Goal: Book appointment/travel/reservation

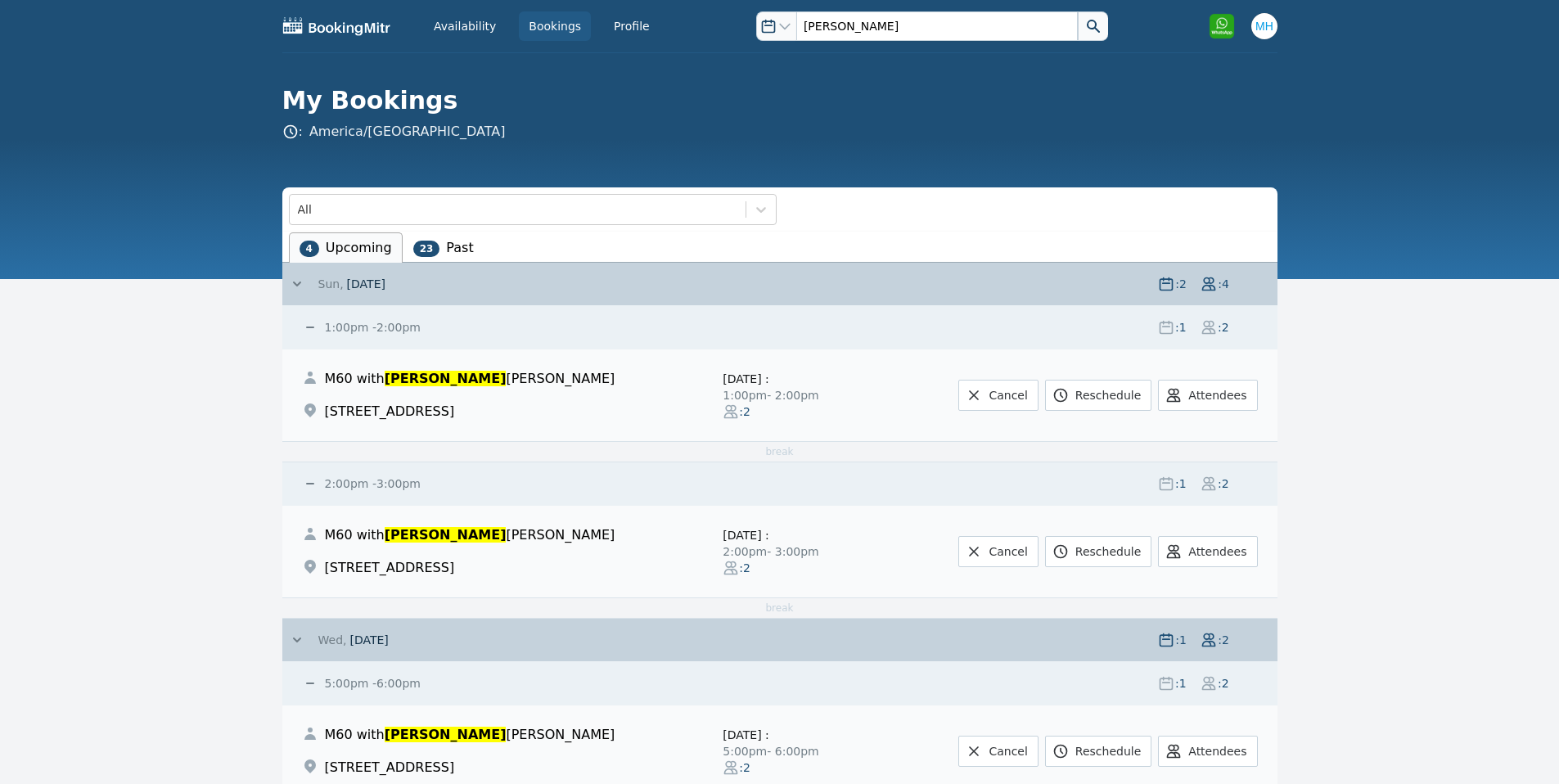
click at [535, 27] on link "Bookings" at bounding box center [554, 26] width 72 height 29
click at [375, 645] on span "[DATE]" at bounding box center [368, 640] width 38 height 13
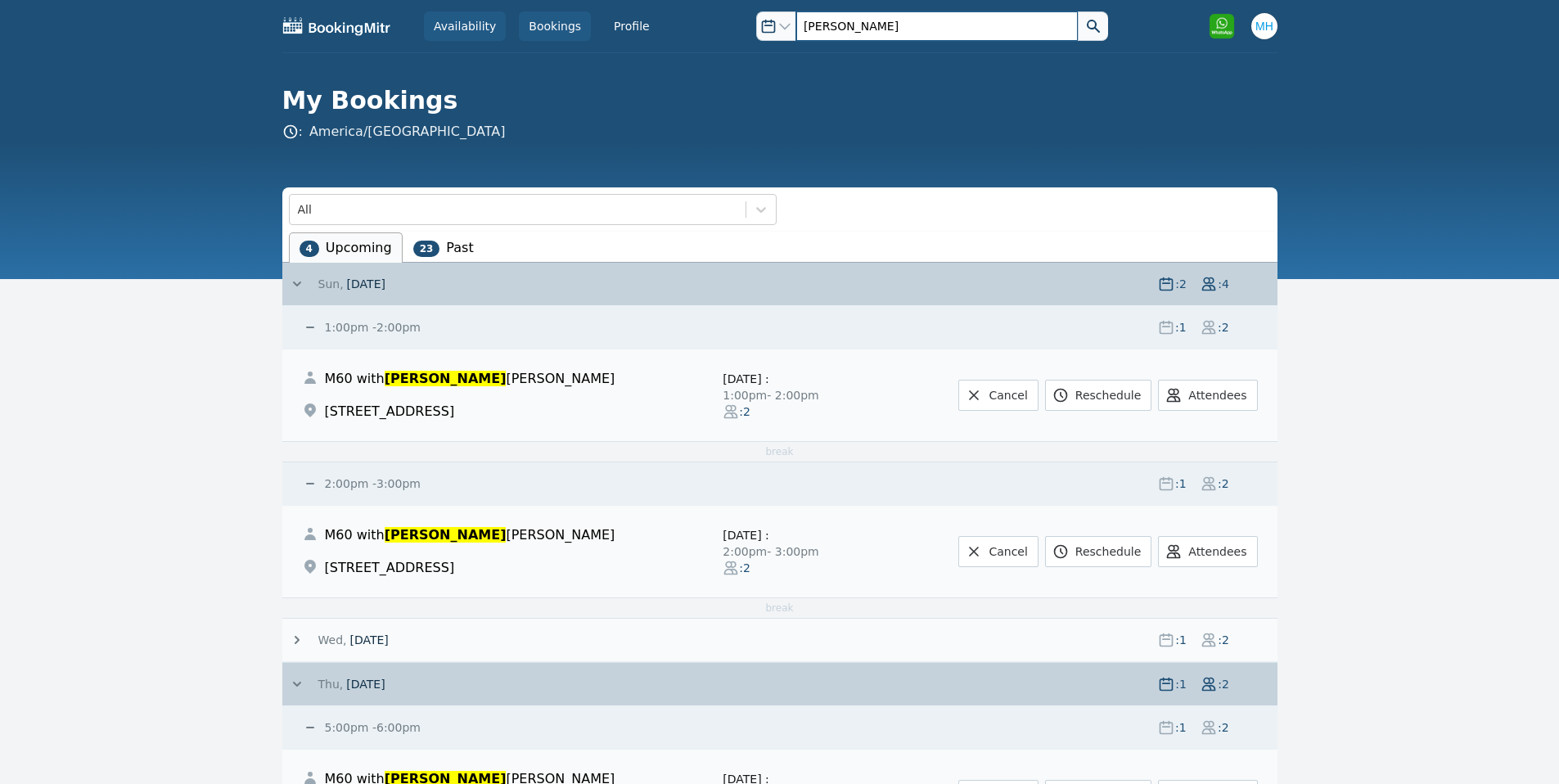
drag, startPoint x: 829, startPoint y: 19, endPoint x: 497, endPoint y: 24, distance: 332.0
click at [499, 26] on div "Availability Bookings Profile Open options [PERSON_NAME] Open user menu Open op…" at bounding box center [780, 26] width 995 height 53
click at [1078, 12] on button at bounding box center [1093, 26] width 30 height 29
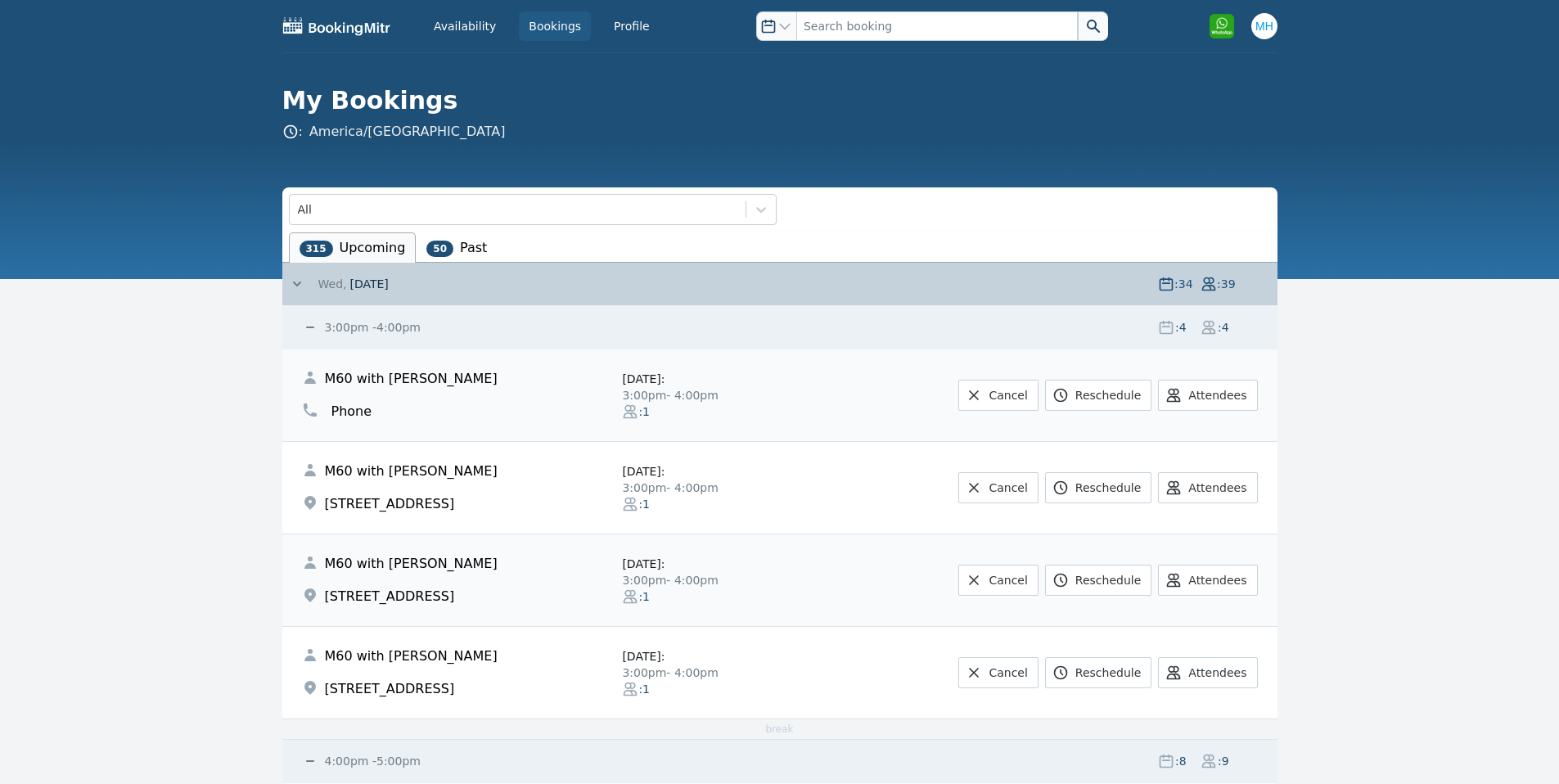
click at [378, 283] on span "[DATE]" at bounding box center [368, 284] width 38 height 17
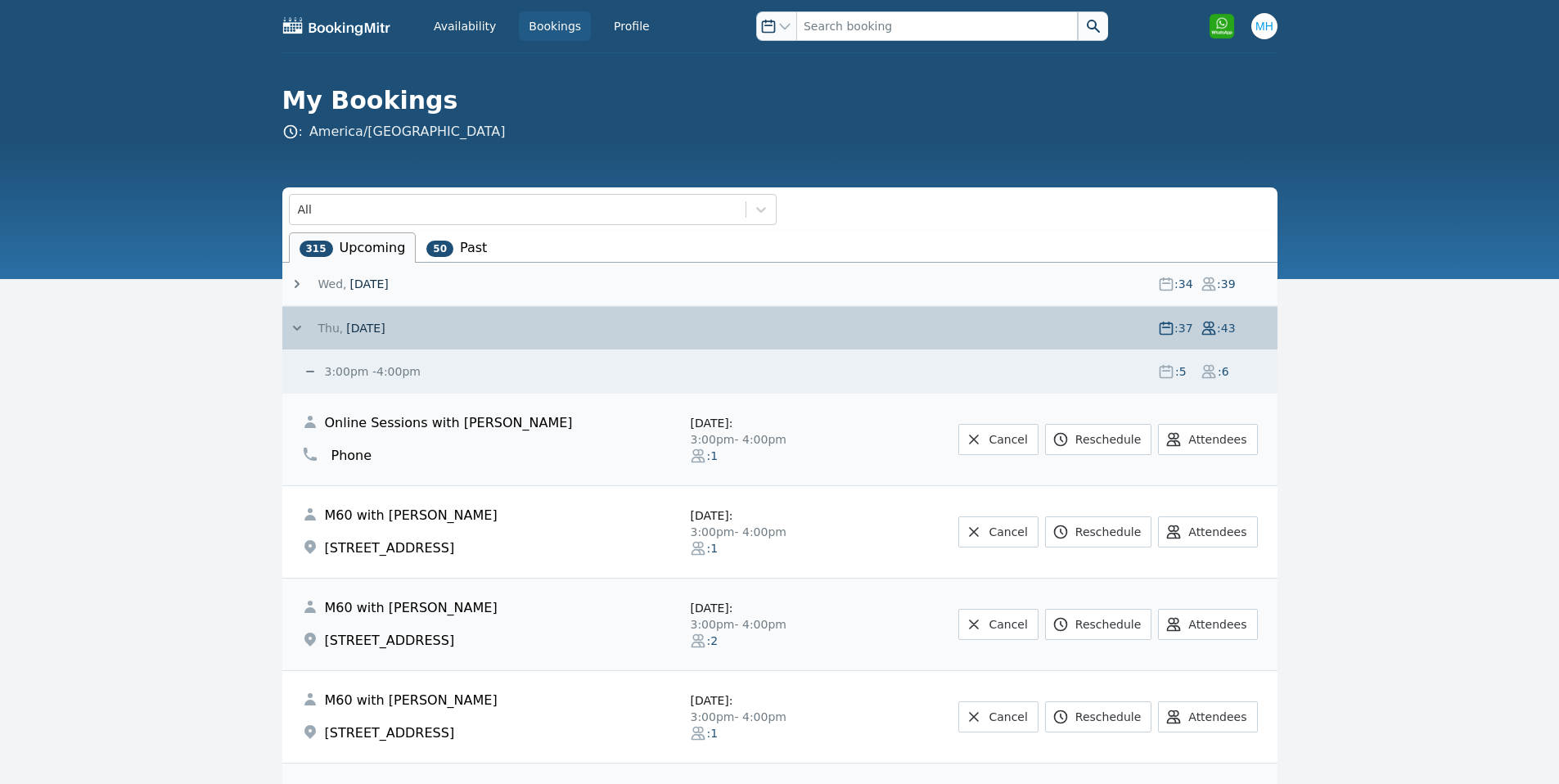
click at [368, 285] on span "[DATE]" at bounding box center [368, 284] width 38 height 17
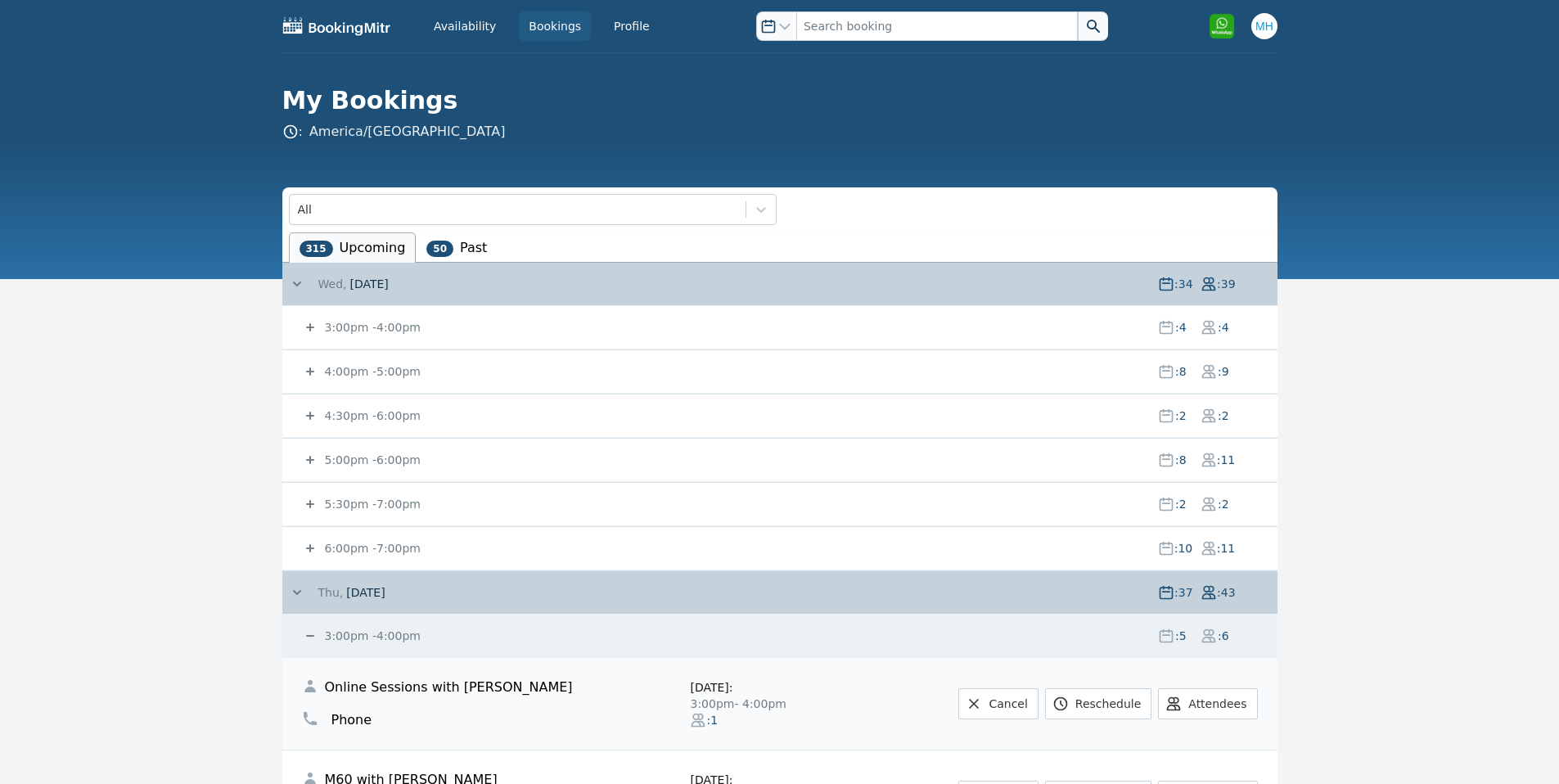
click at [347, 552] on small "6:00pm - 7:00pm" at bounding box center [371, 549] width 99 height 13
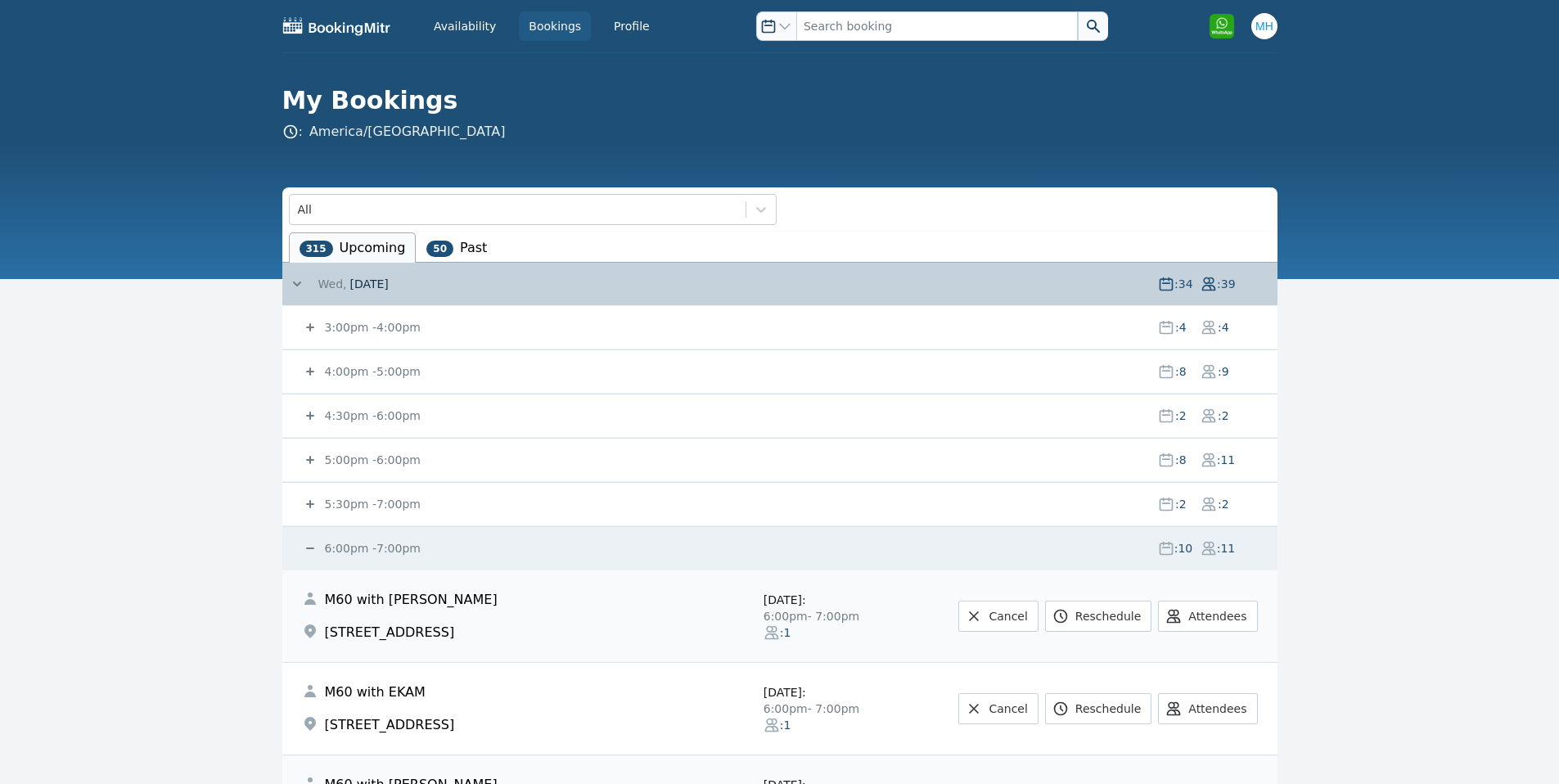
click at [397, 548] on small "6:00pm - 7:00pm" at bounding box center [371, 549] width 99 height 13
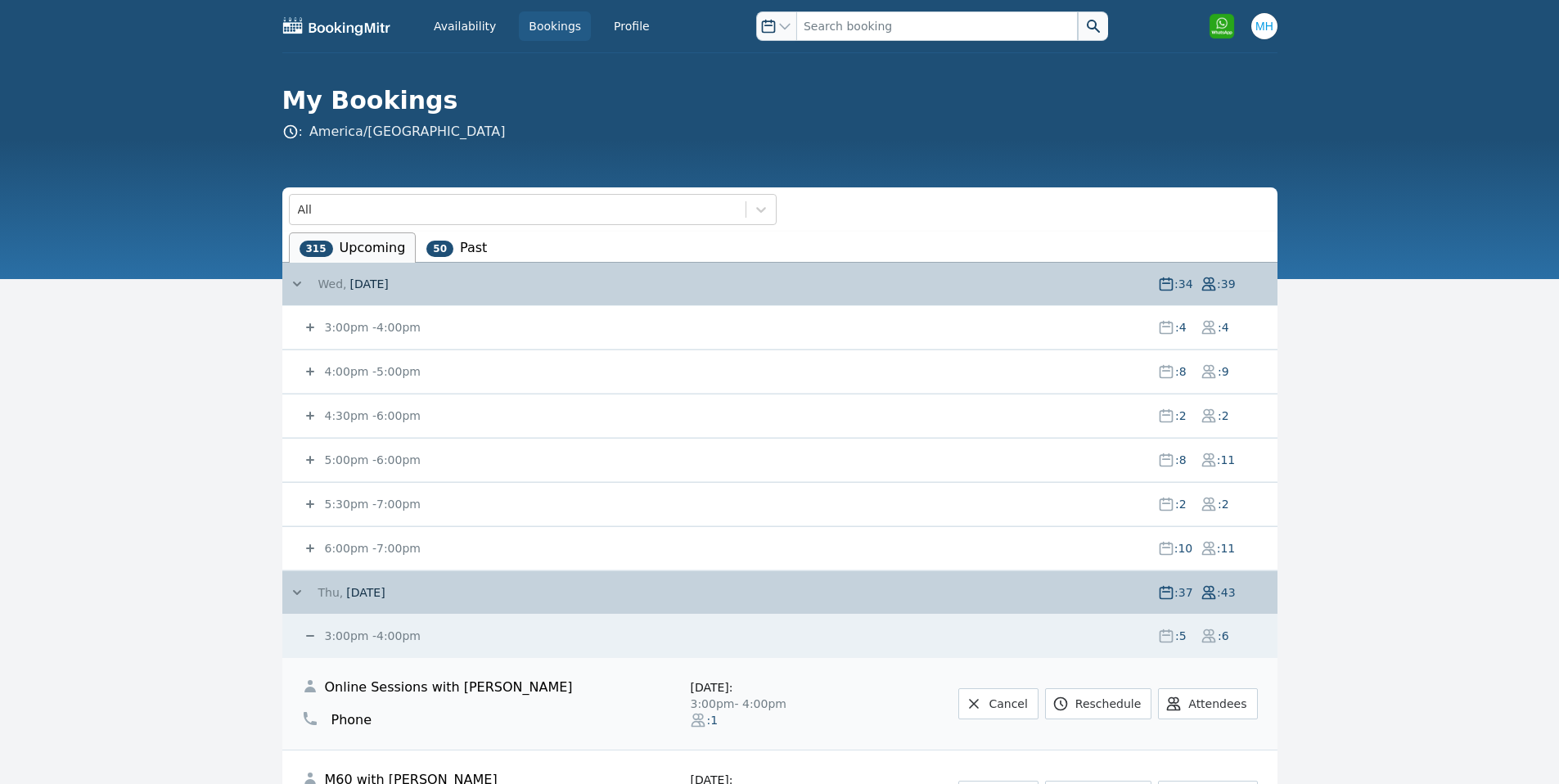
click at [338, 590] on span "Thu," at bounding box center [331, 593] width 25 height 17
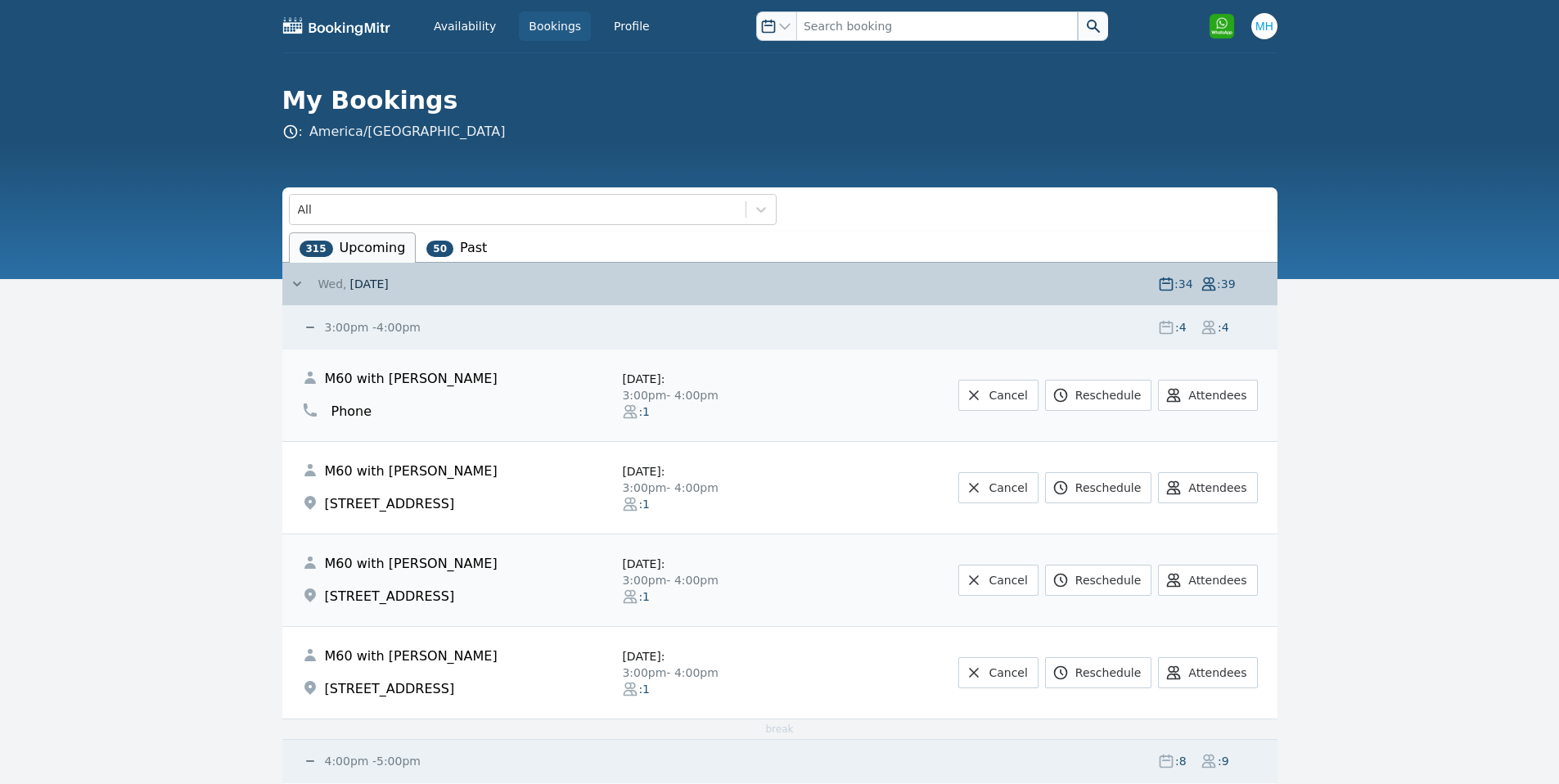
click at [377, 330] on small "3:00pm - 4:00pm" at bounding box center [371, 327] width 99 height 13
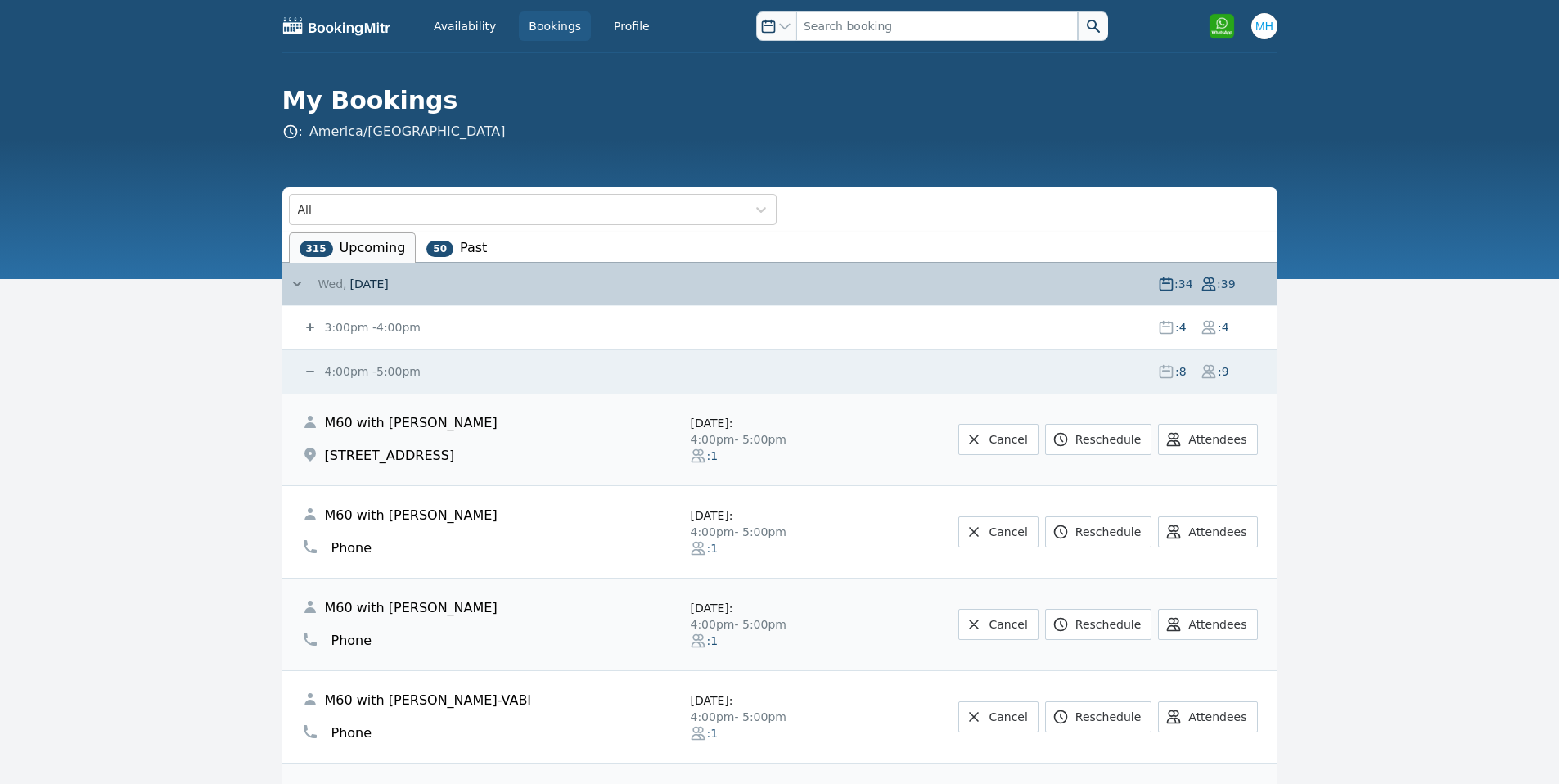
click at [358, 333] on small "3:00pm - 4:00pm" at bounding box center [371, 327] width 99 height 13
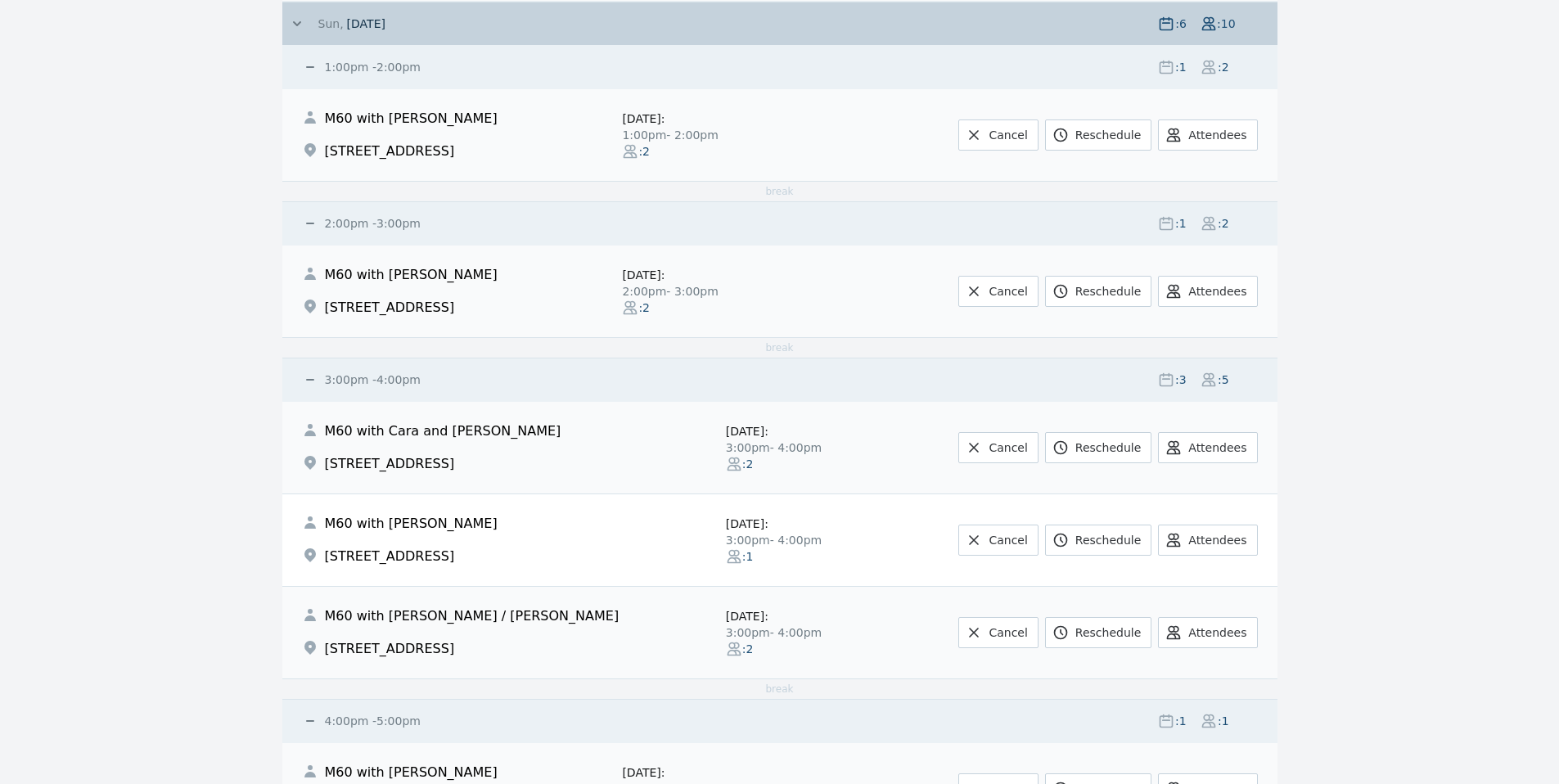
scroll to position [3600, 0]
